Goal: Register for event/course

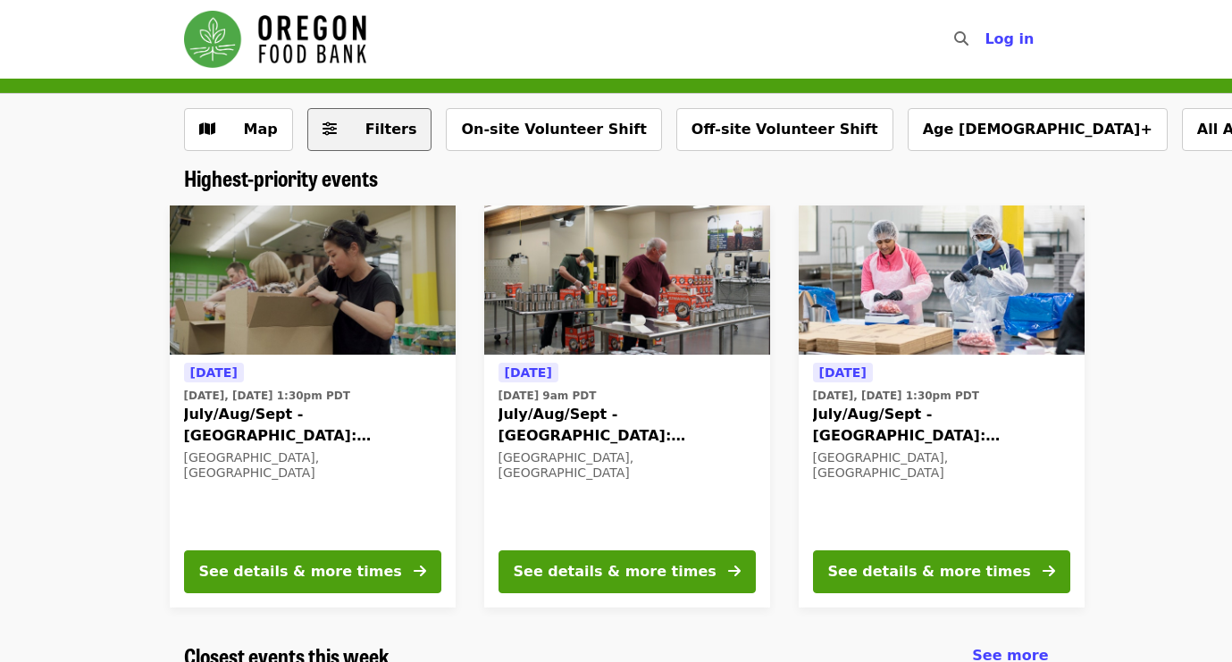
click at [348, 128] on span "Filters" at bounding box center [383, 129] width 70 height 21
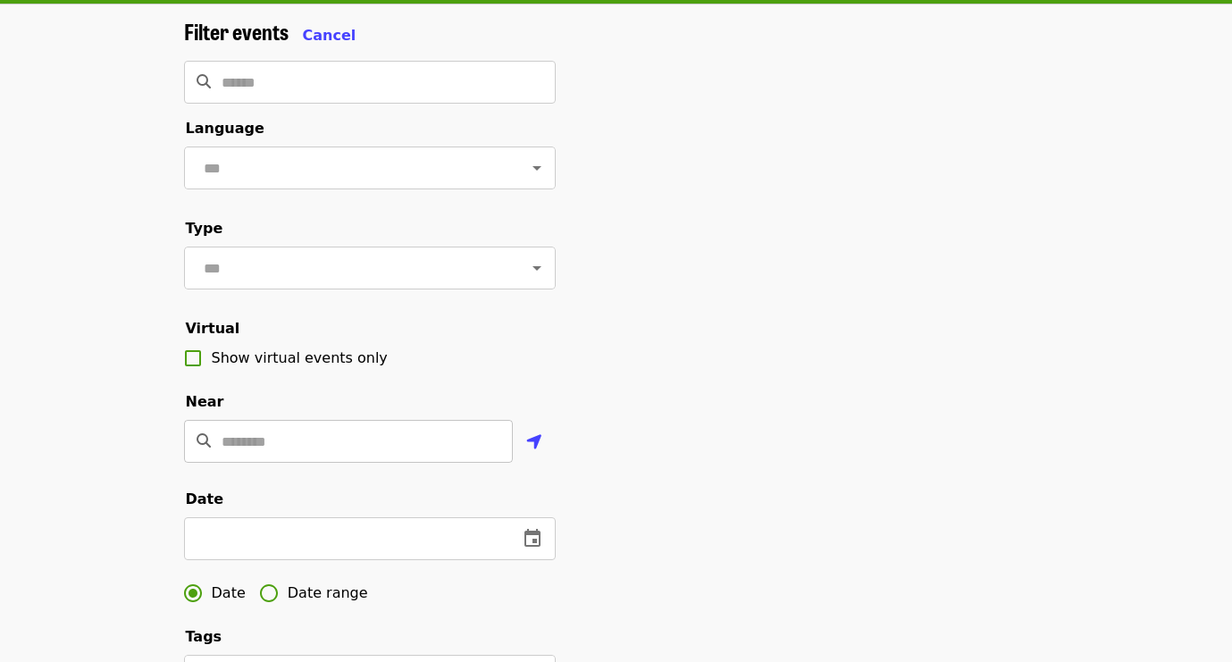
scroll to position [93, 0]
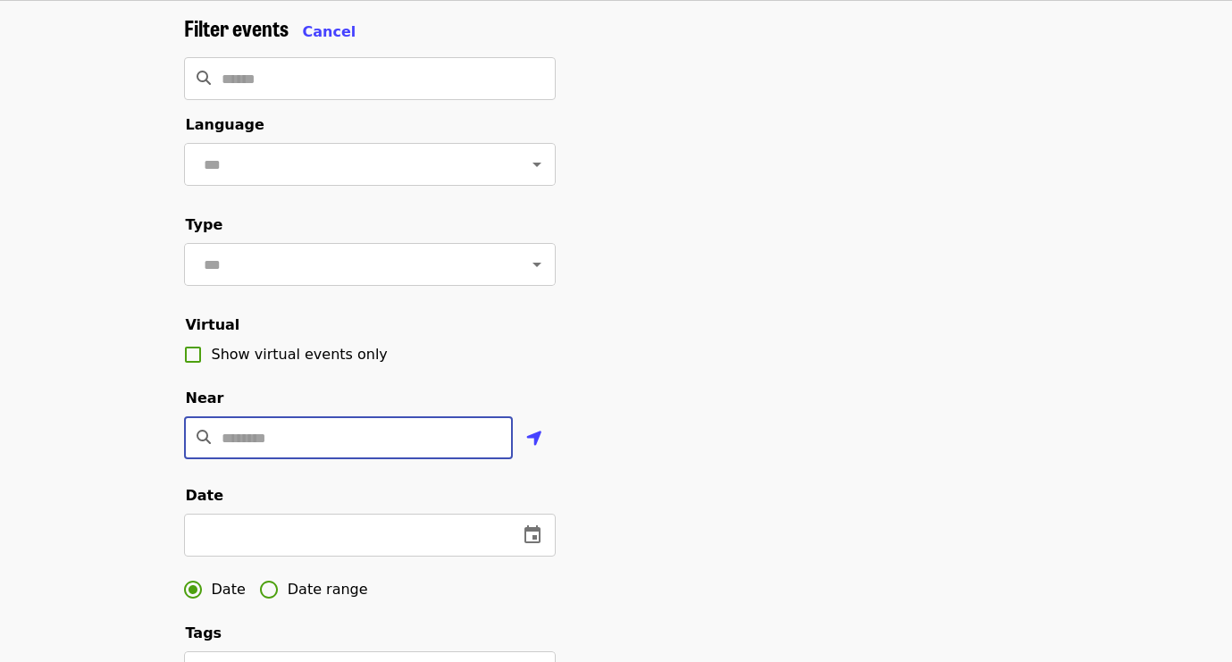
click at [311, 440] on input "Location" at bounding box center [367, 437] width 291 height 43
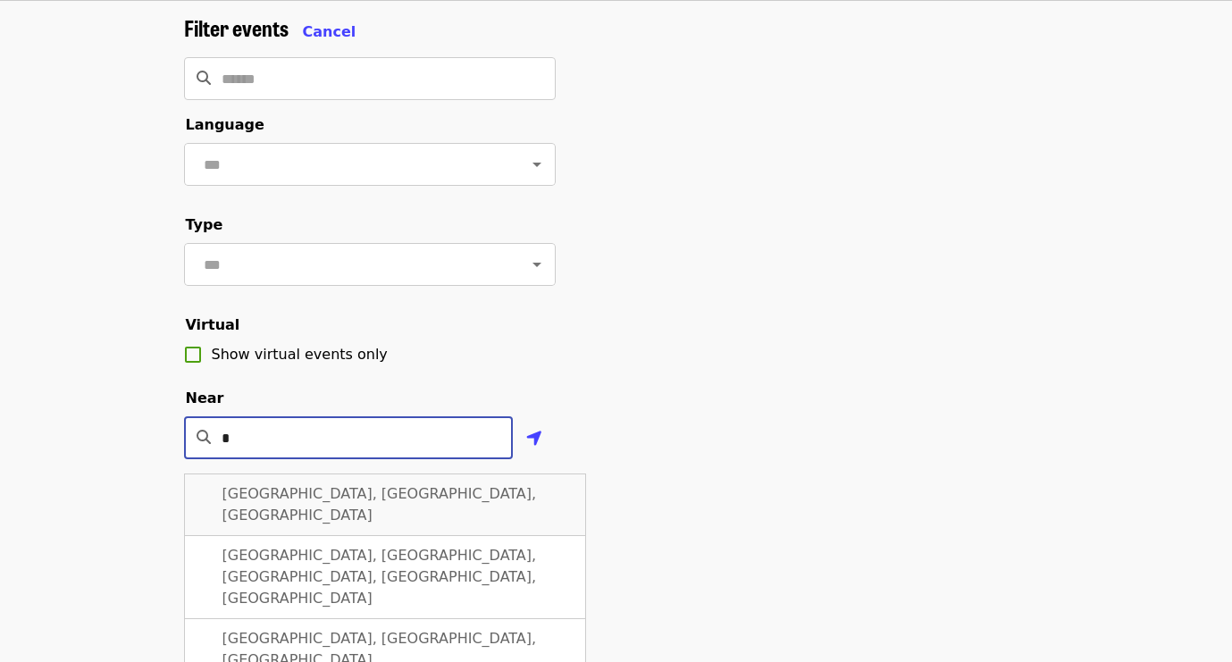
click at [326, 494] on span "[GEOGRAPHIC_DATA], [GEOGRAPHIC_DATA], [GEOGRAPHIC_DATA]" at bounding box center [380, 504] width 315 height 38
type input "**********"
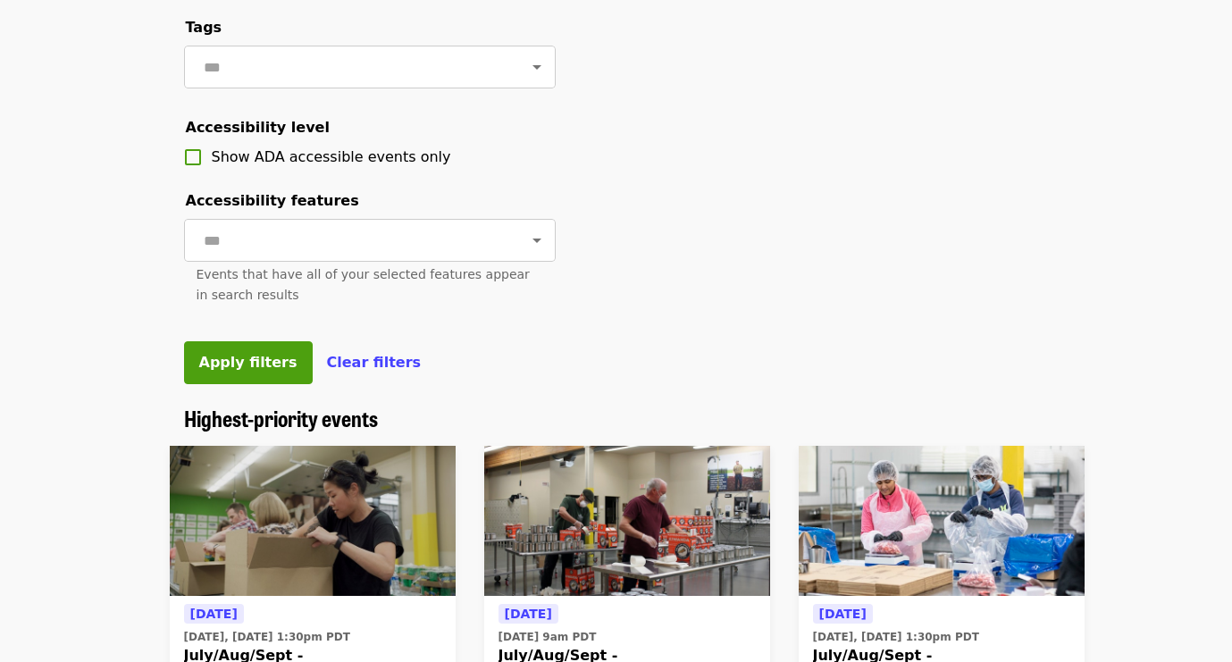
scroll to position [711, 0]
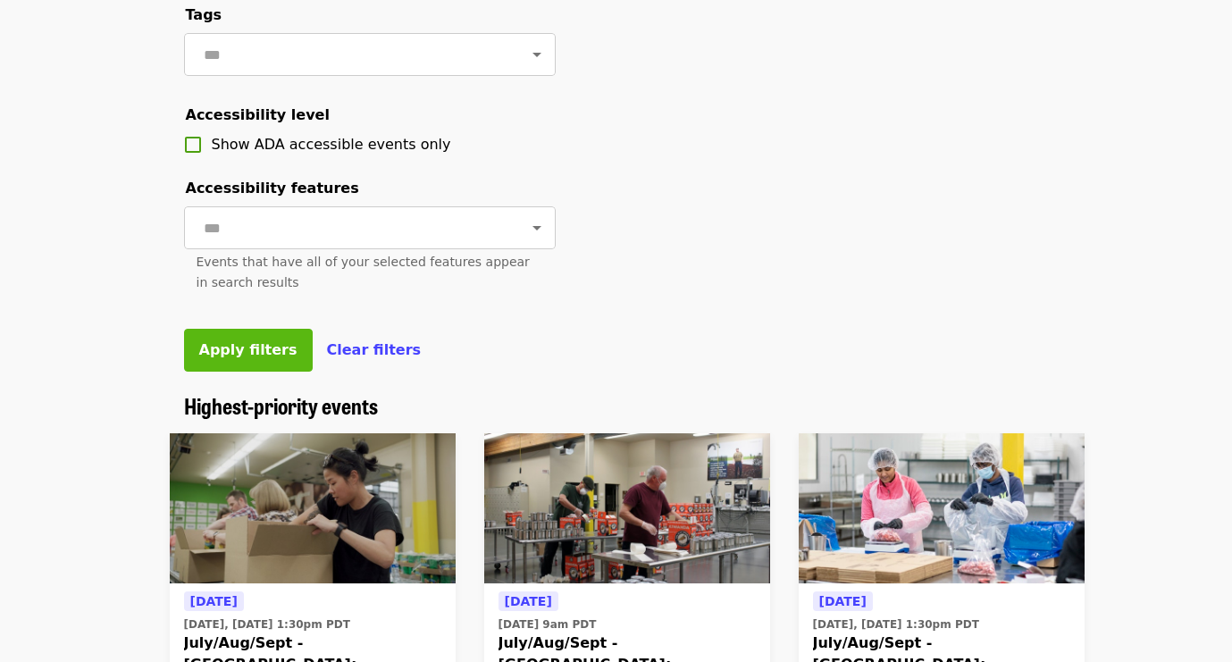
click at [224, 345] on span "Apply filters" at bounding box center [248, 349] width 98 height 17
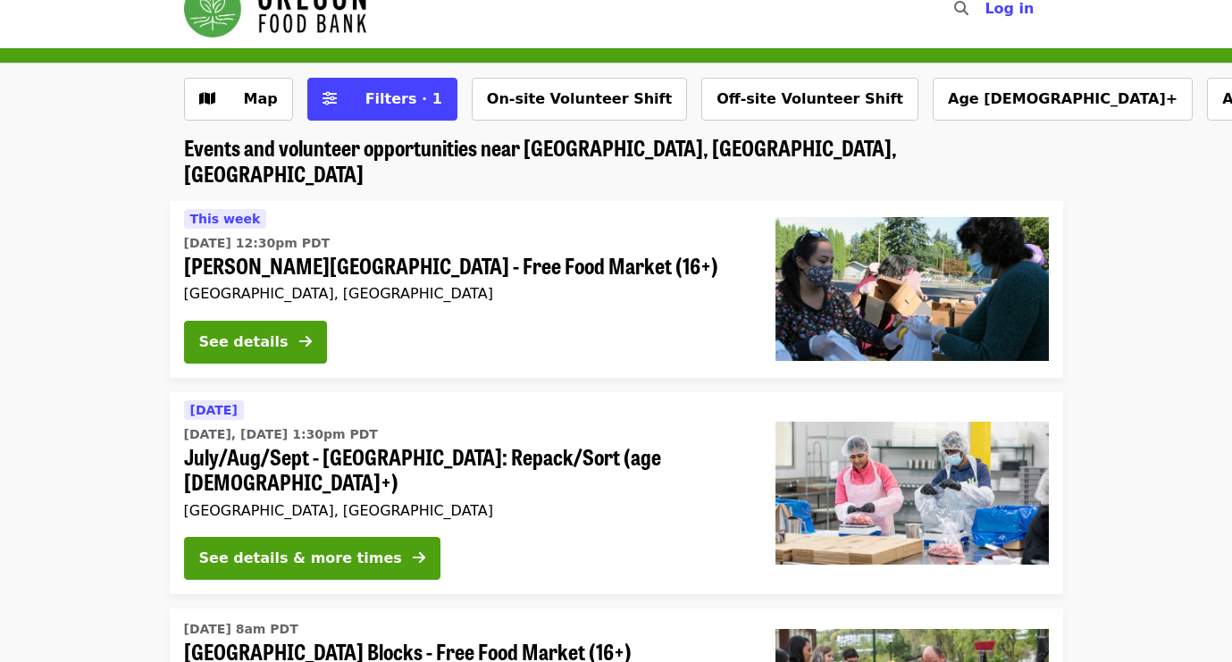
scroll to position [29, 0]
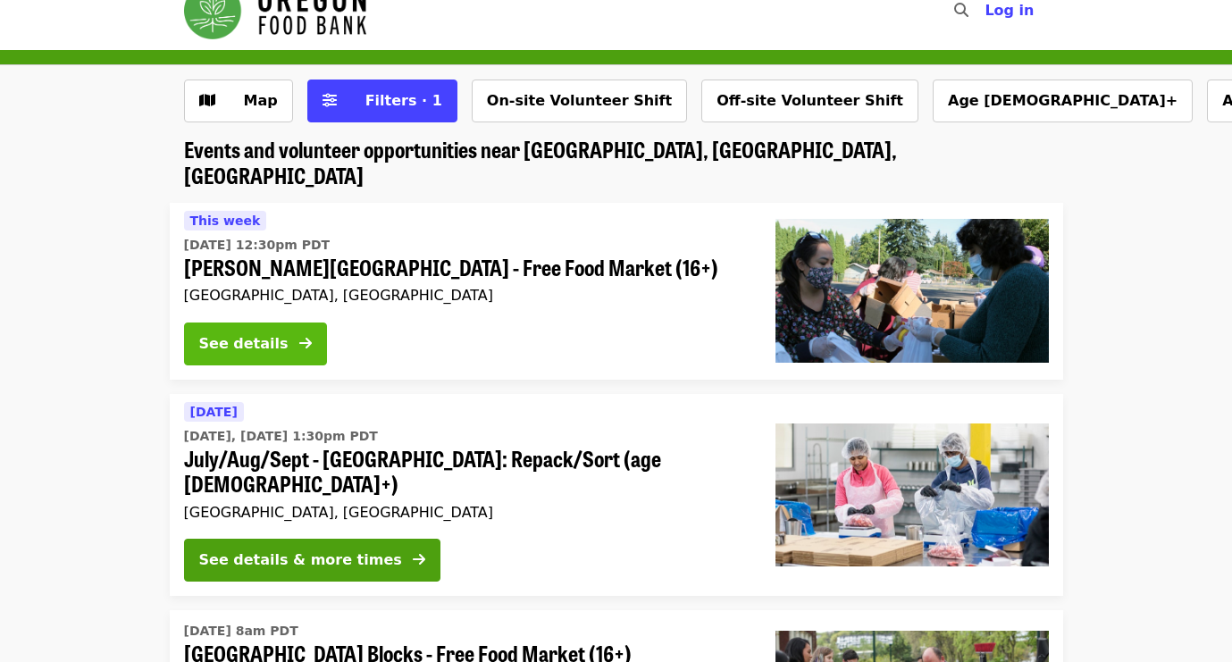
click at [273, 333] on div "See details" at bounding box center [243, 343] width 89 height 21
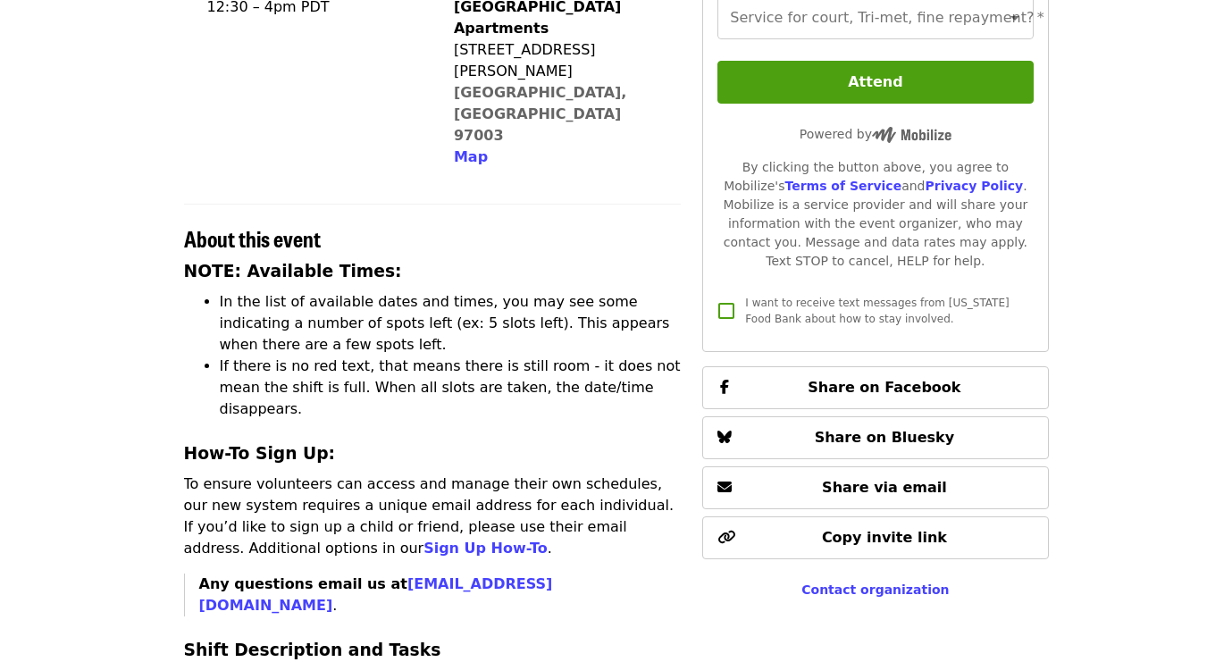
scroll to position [498, 0]
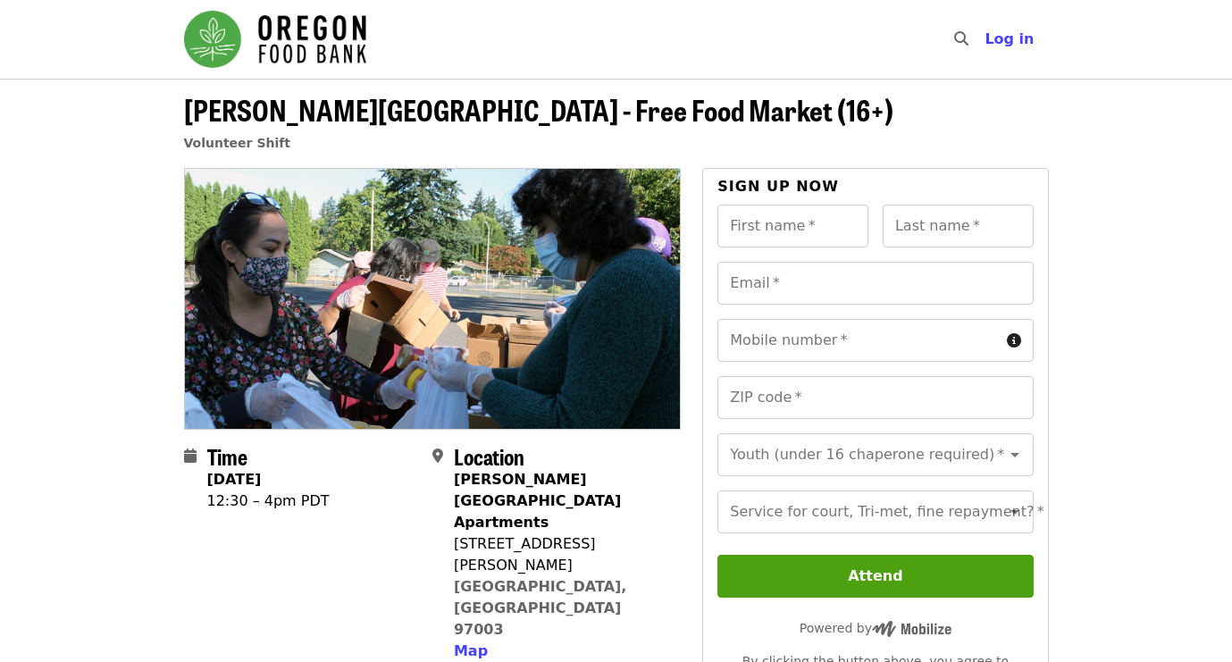
scroll to position [0, 0]
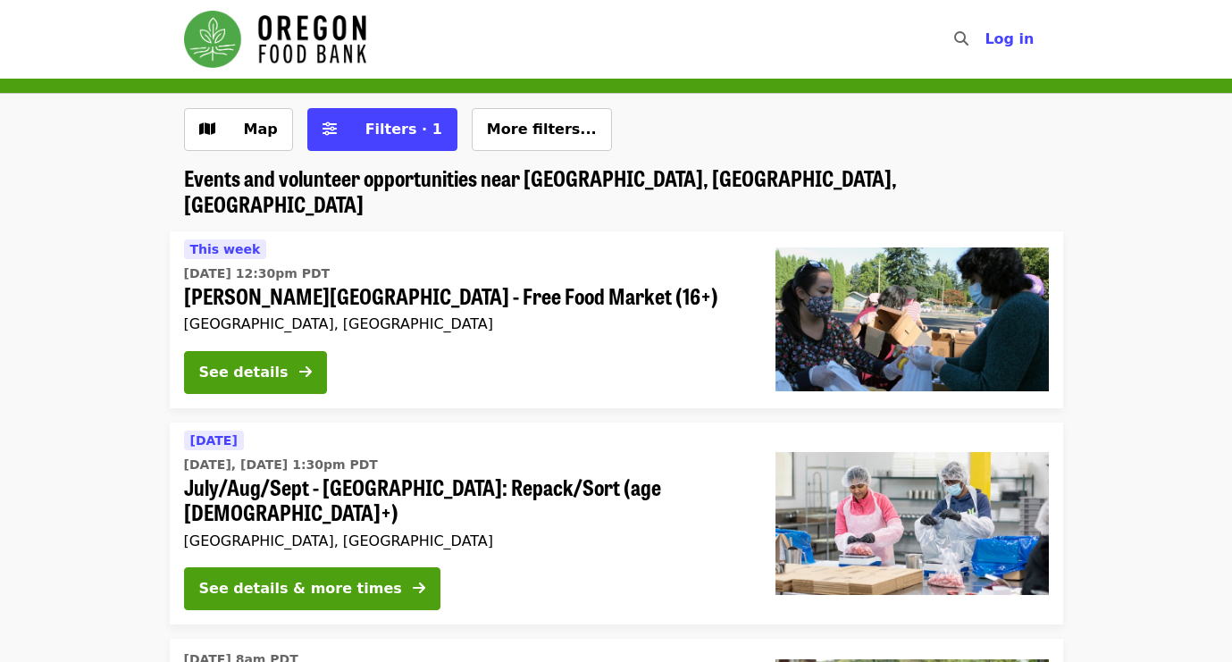
scroll to position [29, 0]
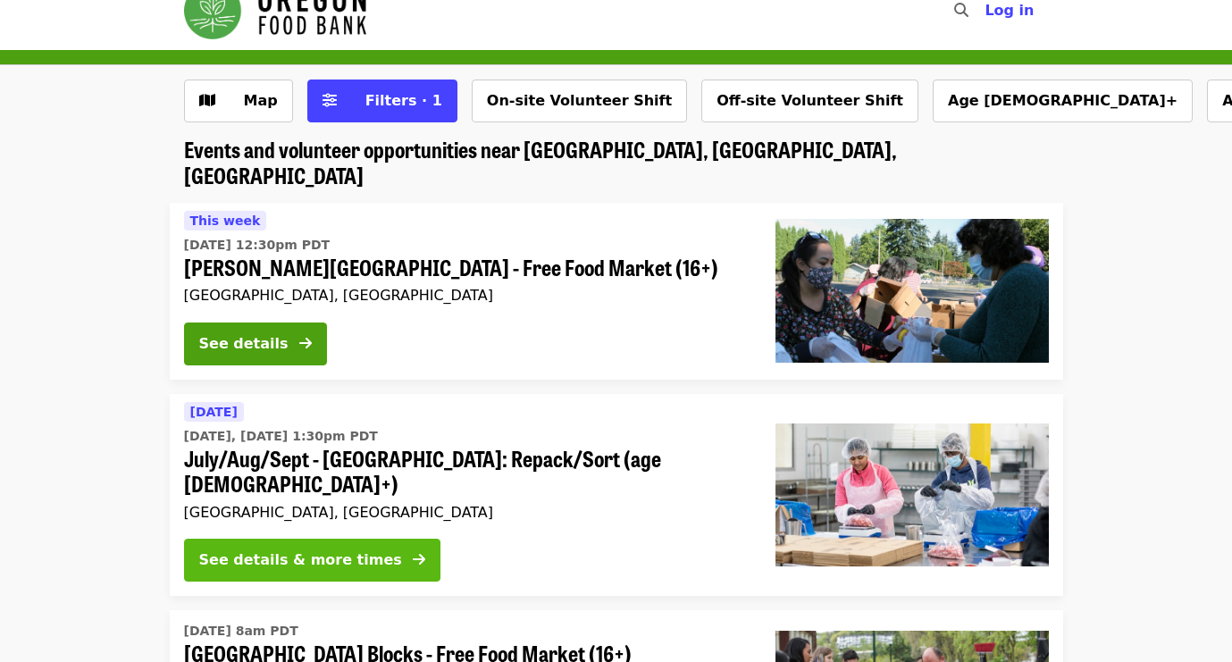
click at [330, 550] on div "See details & more times" at bounding box center [300, 560] width 203 height 21
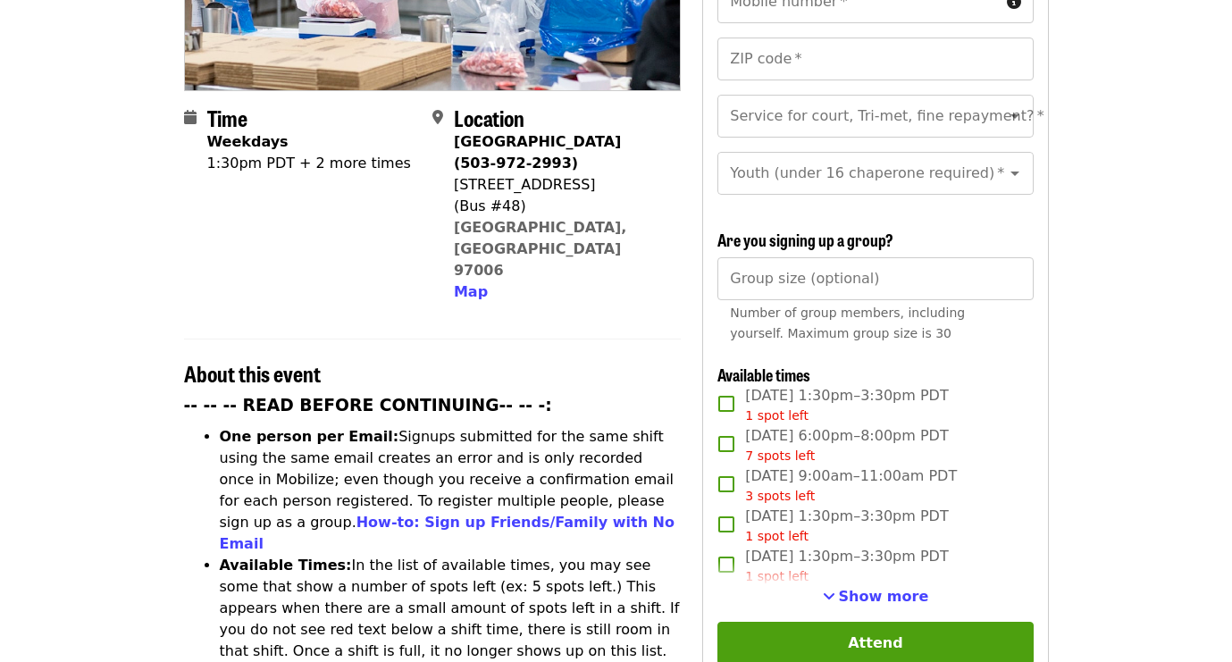
scroll to position [374, 0]
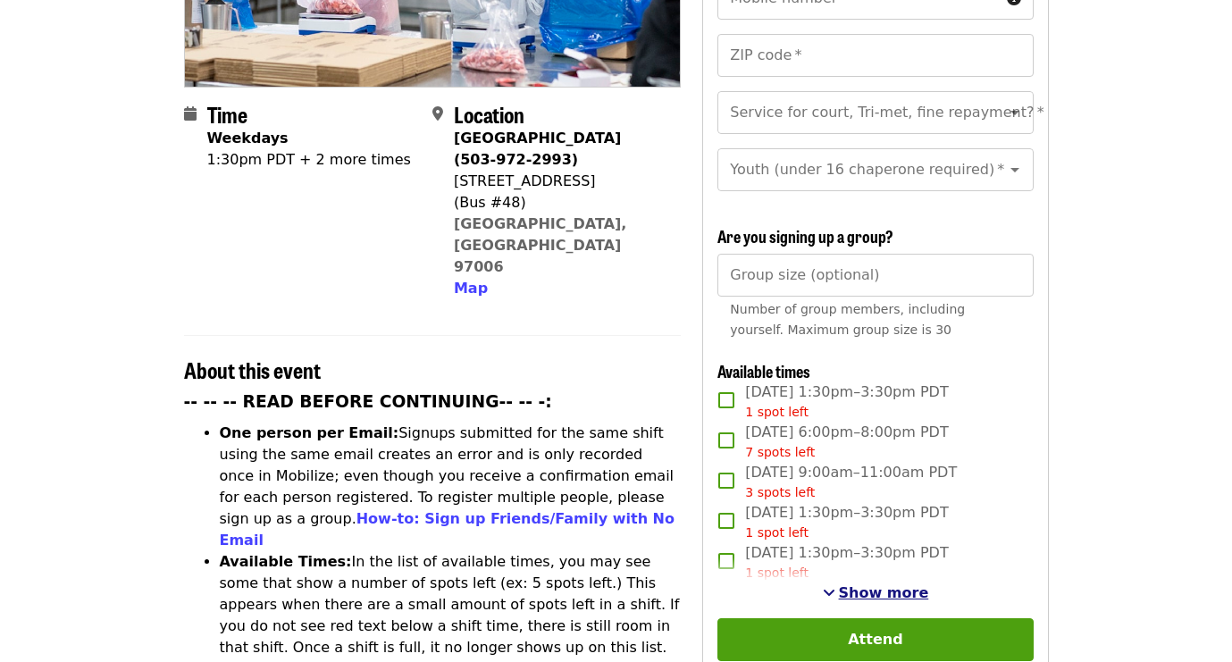
click at [893, 584] on span "Show more" at bounding box center [884, 592] width 90 height 17
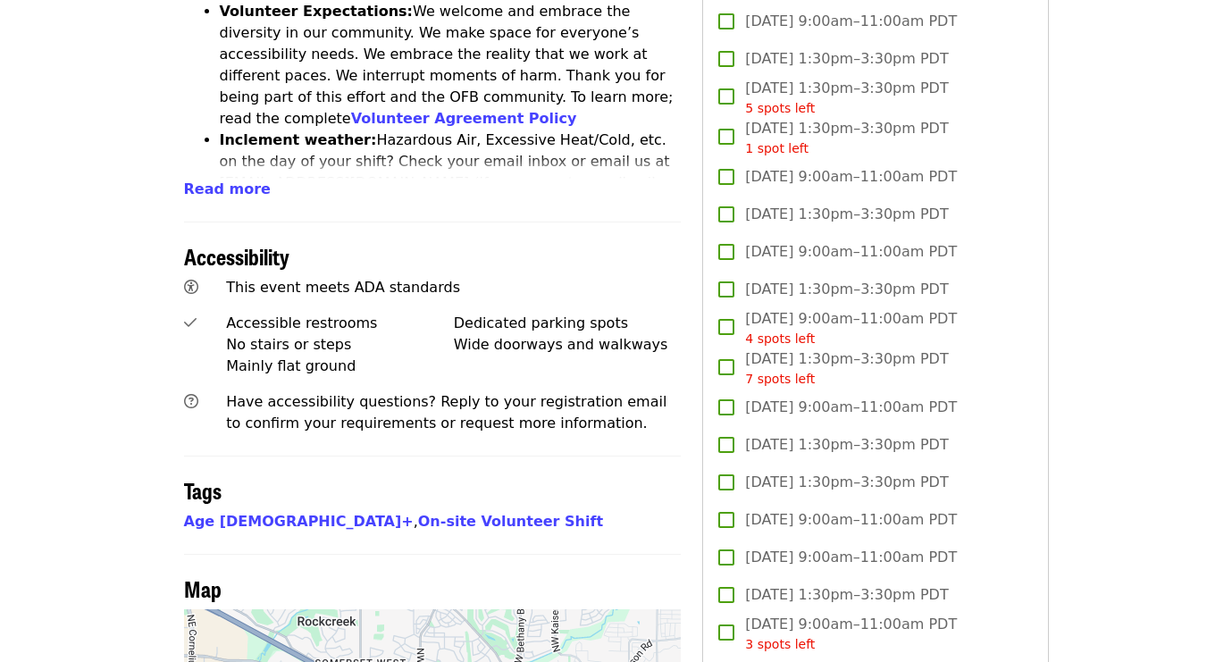
scroll to position [1031, 0]
click at [211, 181] on span "Read more" at bounding box center [227, 189] width 87 height 17
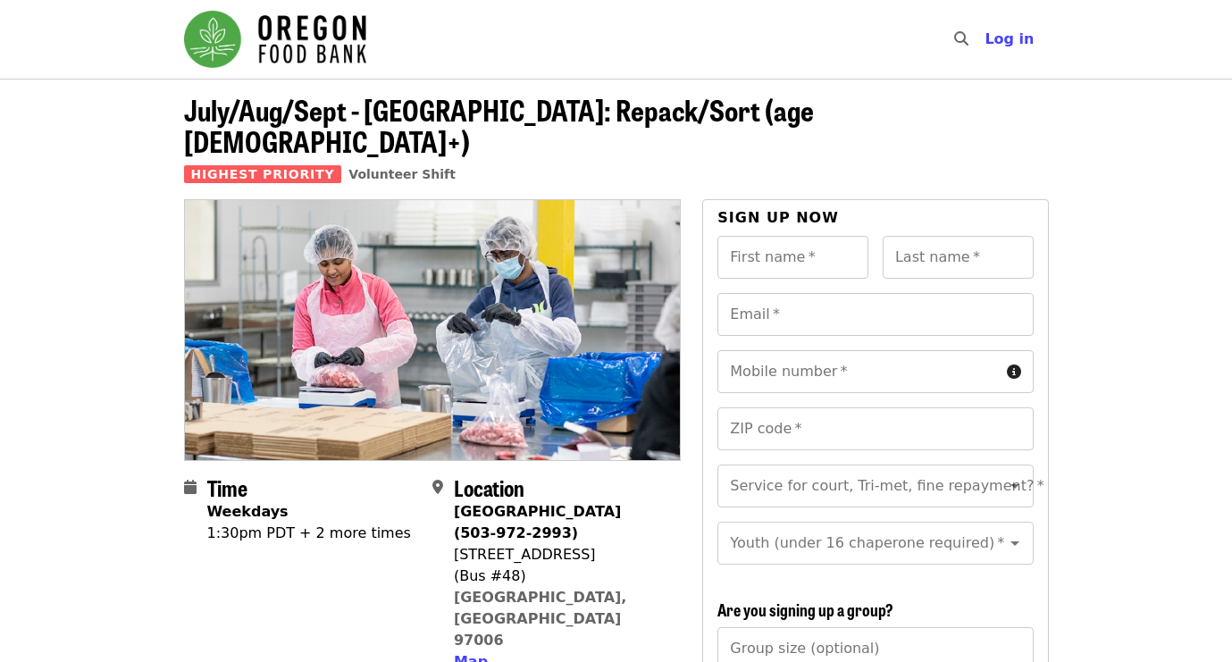
scroll to position [0, 0]
